Goal: Book appointment/travel/reservation

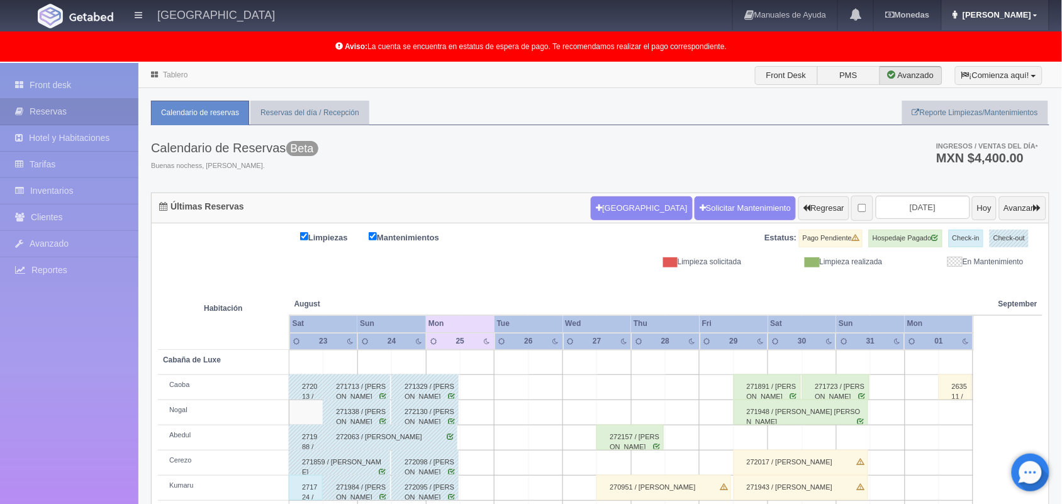
click at [1040, 14] on link "Marlene" at bounding box center [994, 15] width 107 height 30
click at [1000, 62] on link "Salir / Log Out" at bounding box center [997, 60] width 99 height 16
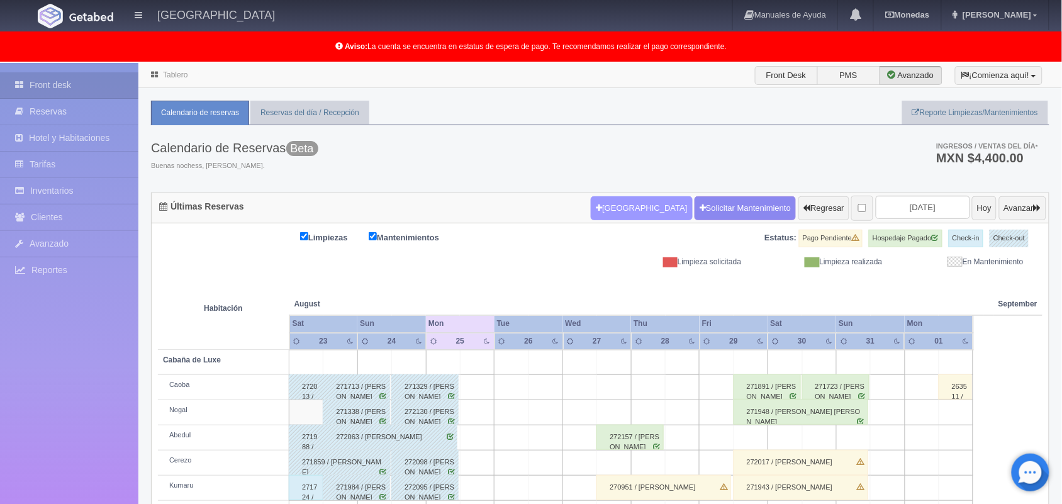
click at [615, 213] on button "Nueva Reserva" at bounding box center [641, 208] width 101 height 24
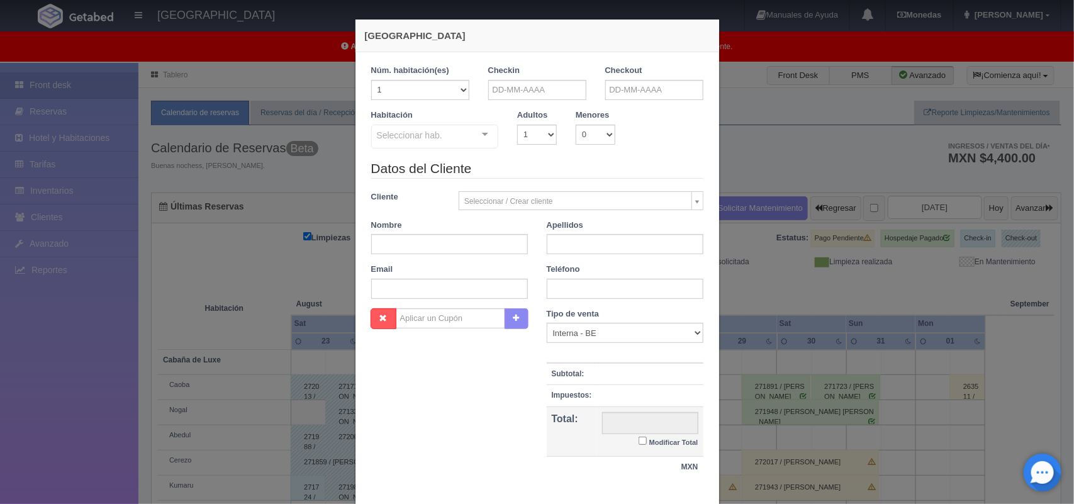
checkbox input "false"
click at [525, 90] on input "text" at bounding box center [537, 90] width 98 height 20
click at [577, 225] on link "29" at bounding box center [582, 226] width 16 height 18
type input "29-08-2025"
checkbox input "false"
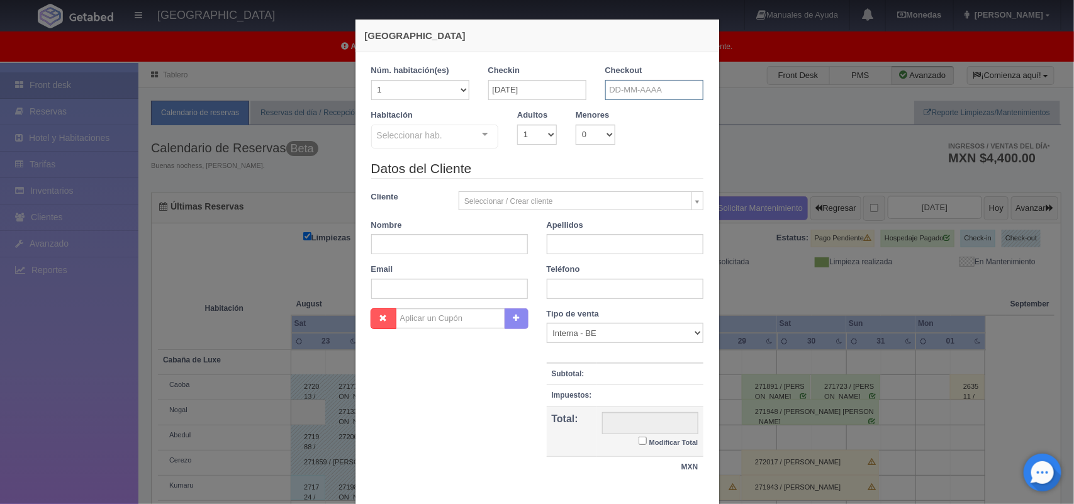
click at [619, 90] on input "text" at bounding box center [654, 90] width 98 height 20
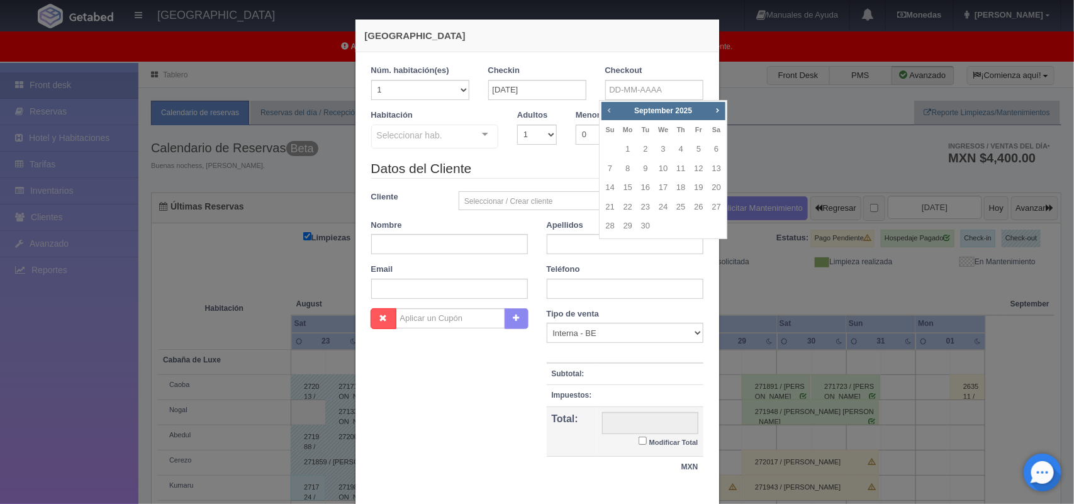
click at [608, 112] on span "Prev" at bounding box center [609, 110] width 10 height 10
click at [612, 247] on link "31" at bounding box center [610, 245] width 16 height 18
type input "31-08-2025"
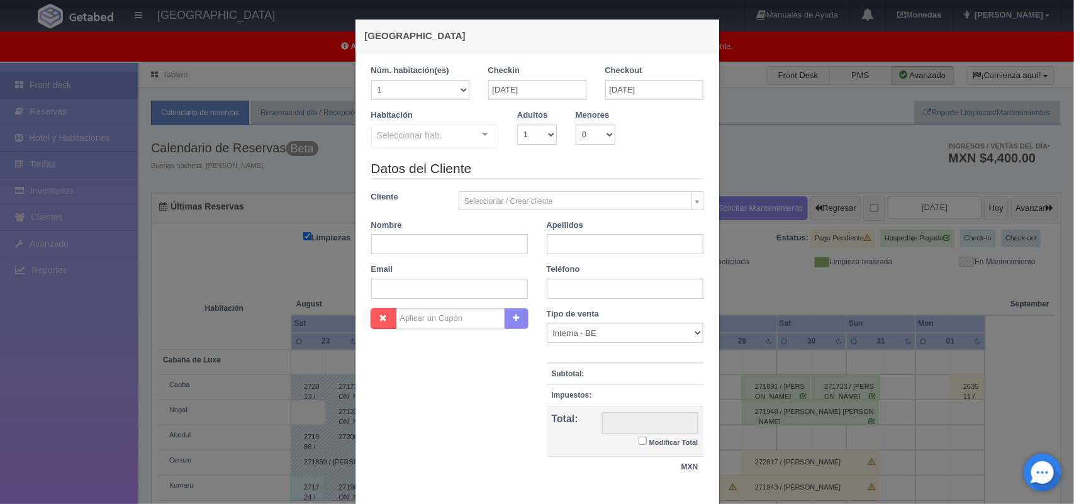
checkbox input "false"
click at [535, 127] on select "1 2 3 4 5 6 7 8 9 10" at bounding box center [537, 135] width 40 height 20
select select "2"
click at [517, 125] on select "1 2 3 4 5 6 7 8 9 10" at bounding box center [537, 135] width 40 height 20
checkbox input "false"
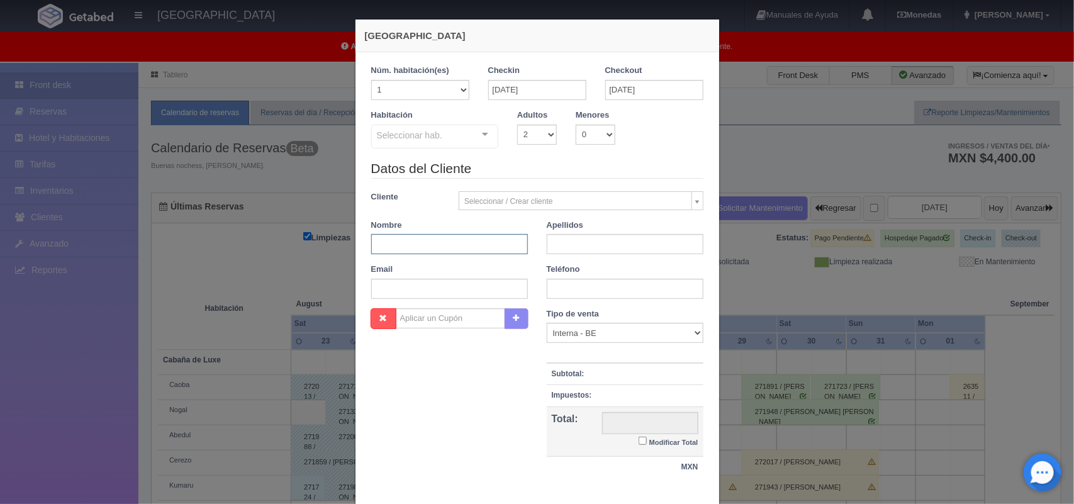
click at [457, 243] on input "text" at bounding box center [449, 244] width 157 height 20
type input "Carlos Eduardo"
click at [554, 243] on input "text" at bounding box center [625, 244] width 157 height 20
type input "Hernández Trejo"
click at [585, 293] on input "text" at bounding box center [625, 289] width 157 height 20
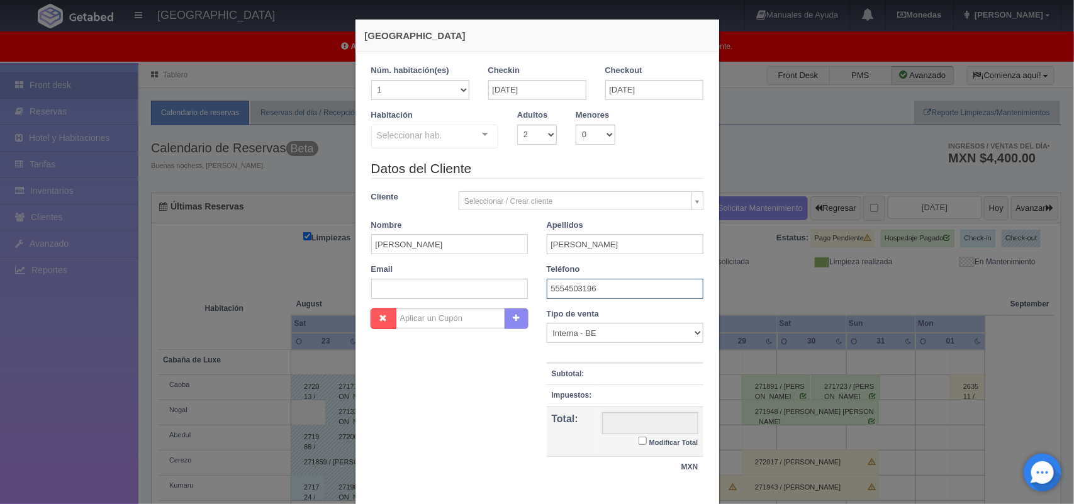
type input "5554503196"
click at [459, 291] on input "text" at bounding box center [449, 289] width 157 height 20
paste input "hernandeztrejoeduardo68@gmail.com"
type input "hernandeztrejoeduardo68@gmail.com"
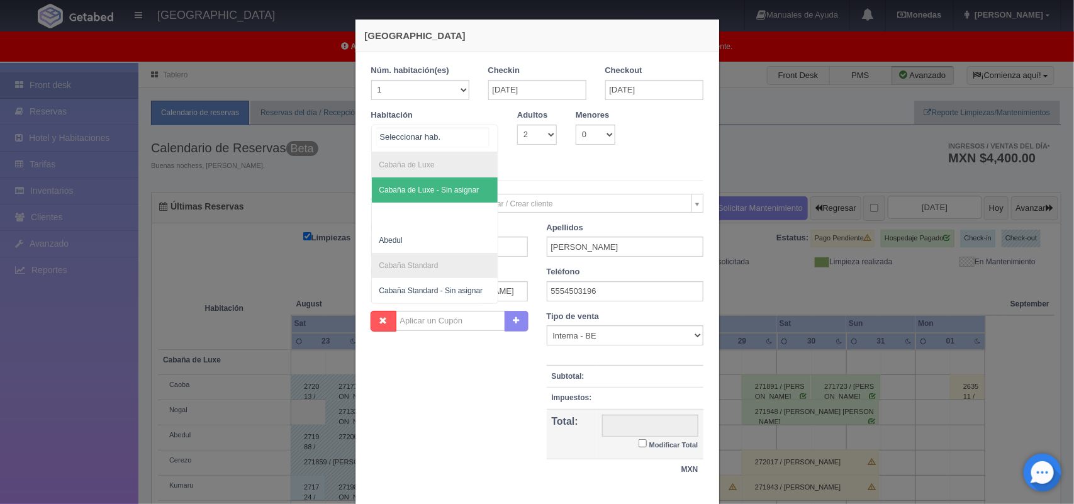
click at [479, 131] on div at bounding box center [484, 134] width 25 height 19
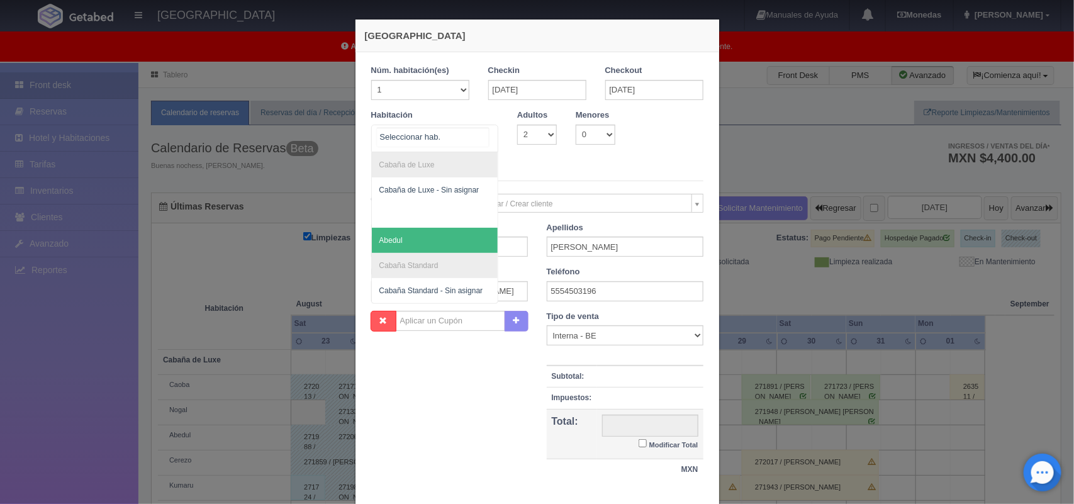
click at [445, 247] on span "Abedul" at bounding box center [435, 240] width 126 height 25
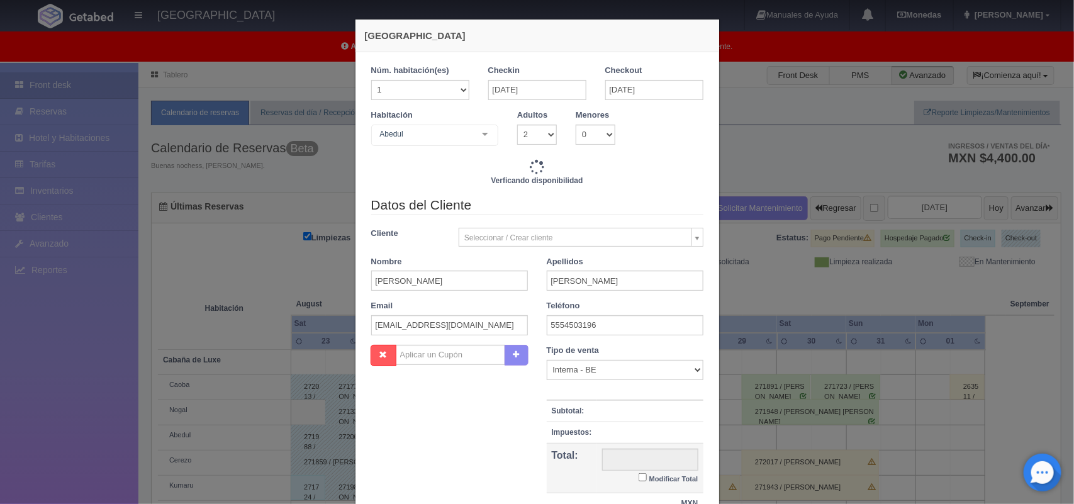
checkbox input "false"
type input "4020.00"
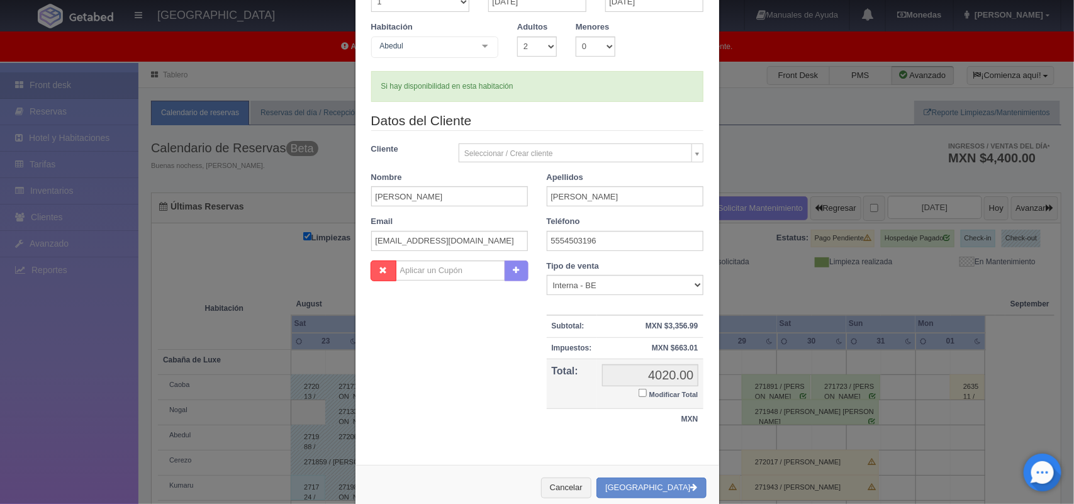
scroll to position [94, 0]
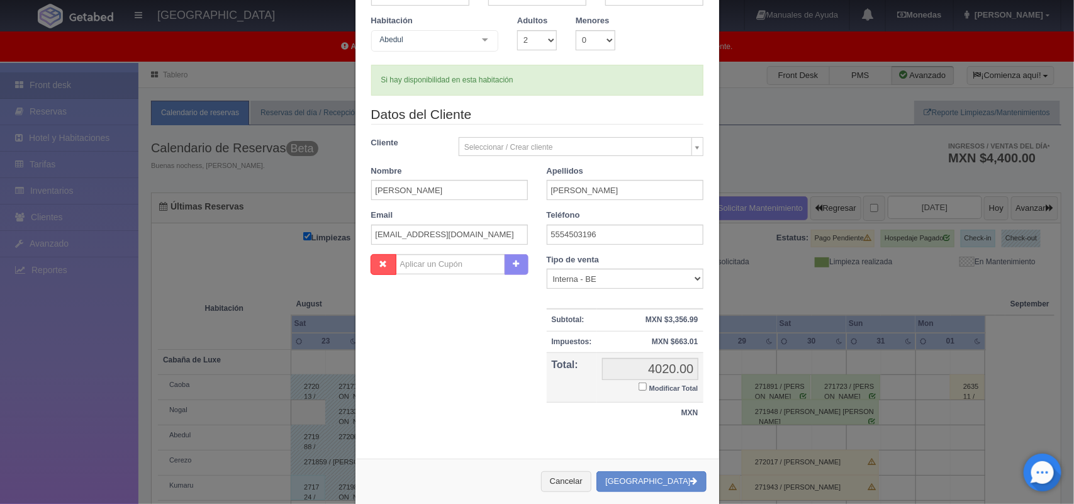
click at [638, 387] on input "Modificar Total" at bounding box center [642, 386] width 8 height 8
checkbox input "true"
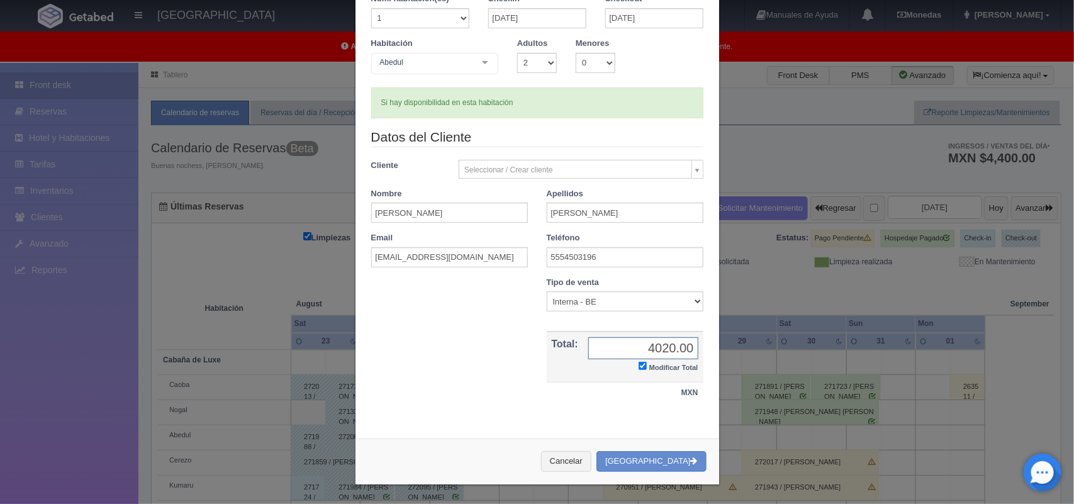
scroll to position [72, 0]
type input "3820.00"
click at [667, 463] on button "[GEOGRAPHIC_DATA]" at bounding box center [650, 461] width 109 height 21
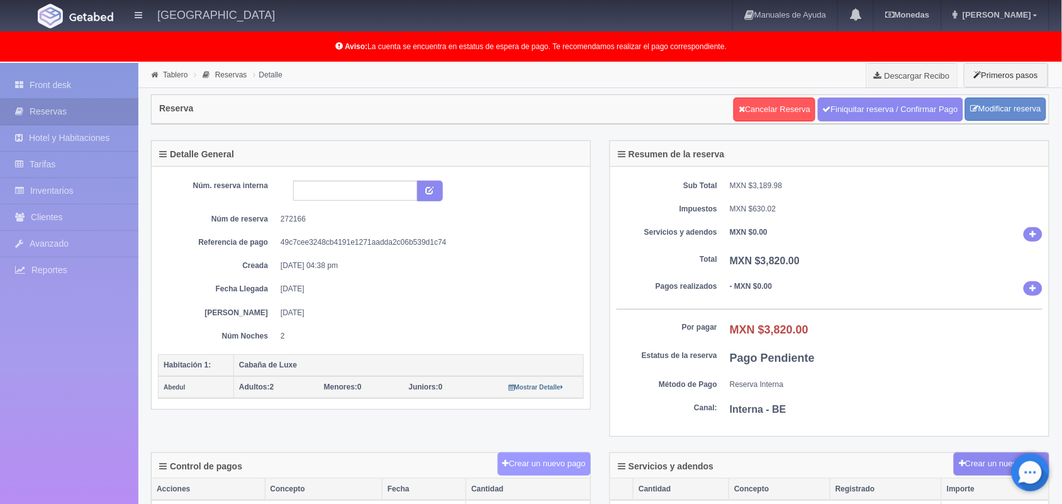
click at [518, 469] on button "Crear un nuevo pago" at bounding box center [543, 463] width 93 height 23
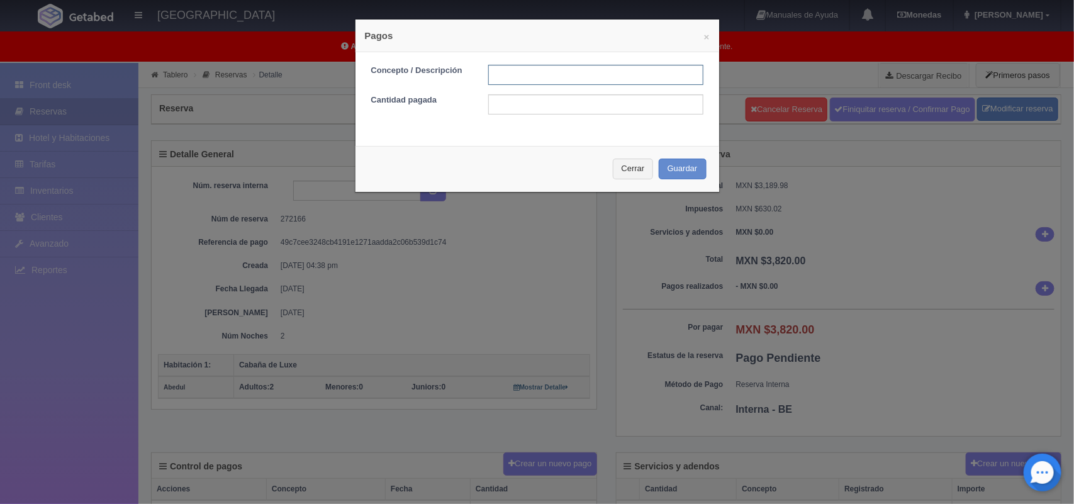
click at [547, 79] on input "text" at bounding box center [595, 75] width 215 height 20
type input "Pago transferencia [DATE]"
click at [524, 106] on input "text" at bounding box center [595, 104] width 215 height 20
type input "3820.00"
click at [670, 171] on button "Guardar" at bounding box center [682, 168] width 48 height 21
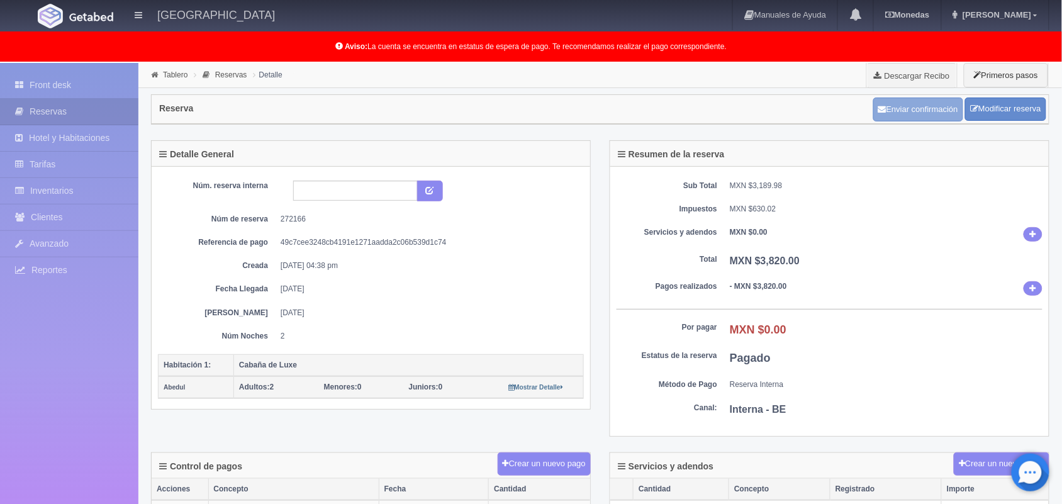
click at [922, 111] on button "Enviar confirmación" at bounding box center [918, 109] width 90 height 24
click at [170, 76] on link "Tablero" at bounding box center [175, 74] width 25 height 9
